Goal: Transaction & Acquisition: Purchase product/service

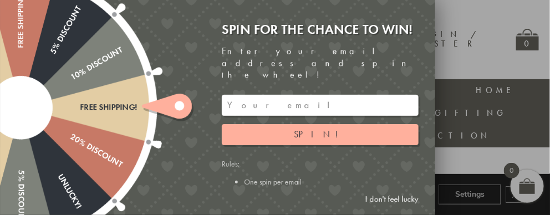
click at [388, 198] on link "I don't feel lucky" at bounding box center [392, 199] width 64 height 21
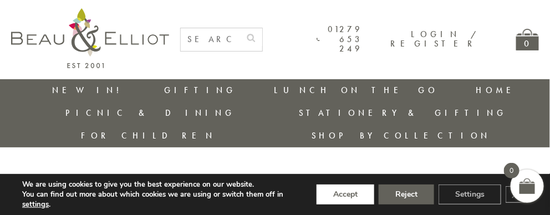
click at [331, 190] on button "Accept" at bounding box center [346, 195] width 58 height 20
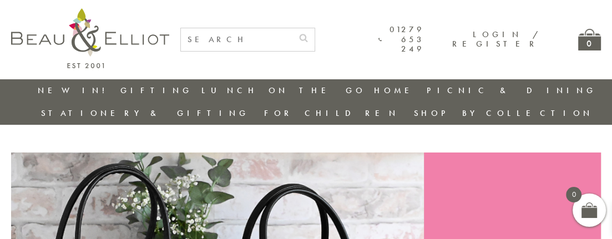
click at [249, 31] on input "text" at bounding box center [236, 39] width 111 height 23
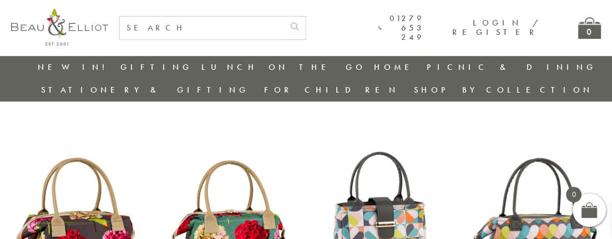
scroll to position [346, 0]
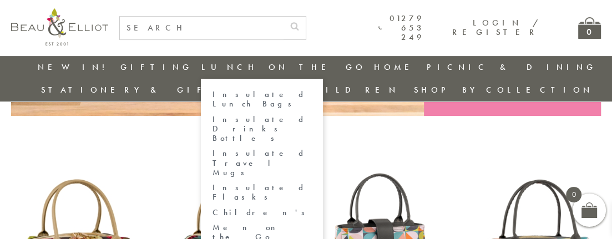
click at [212, 96] on link "Insulated Lunch Bags" at bounding box center [262, 99] width 100 height 19
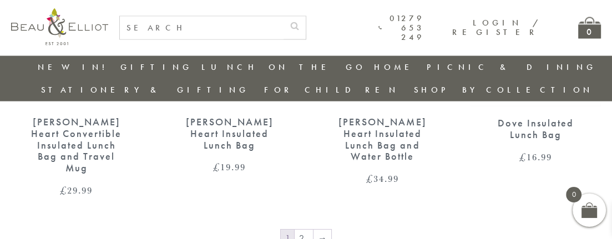
scroll to position [1825, 0]
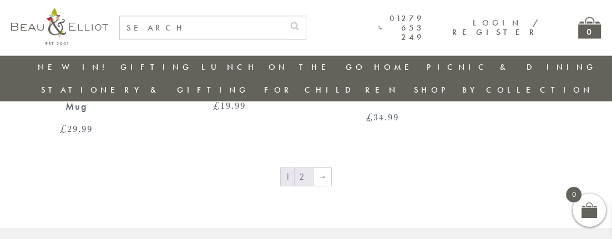
click at [306, 168] on link "2" at bounding box center [303, 177] width 18 height 18
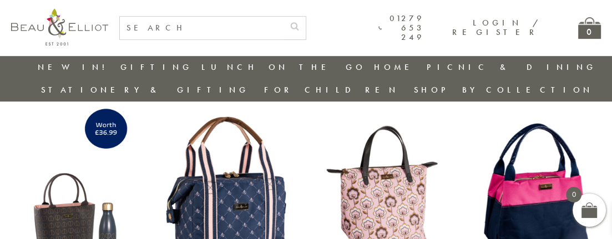
scroll to position [469, 0]
